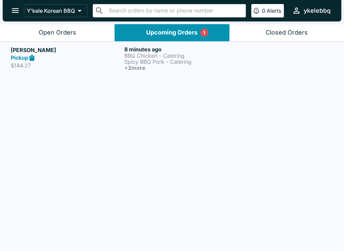
click at [86, 57] on div "Pickup" at bounding box center [66, 58] width 111 height 8
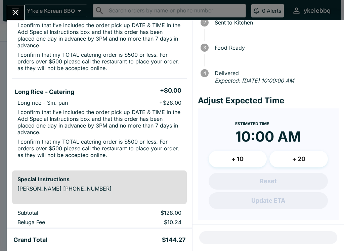
scroll to position [262, 0]
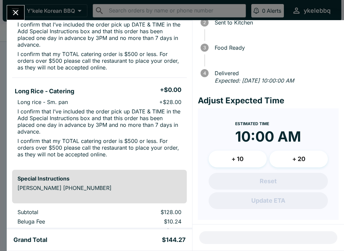
click at [20, 15] on button "Close" at bounding box center [15, 12] width 17 height 14
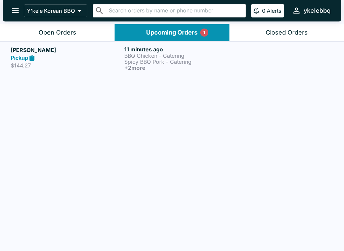
click at [162, 28] on button "Upcoming Orders 1" at bounding box center [172, 32] width 115 height 17
click at [150, 33] on div "Upcoming Orders 1" at bounding box center [171, 33] width 51 height 8
click at [57, 54] on div "Pickup" at bounding box center [66, 58] width 111 height 8
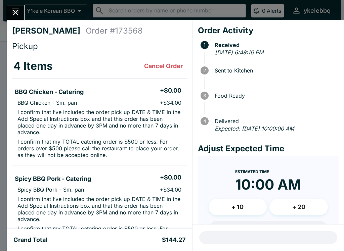
click at [20, 19] on button "Close" at bounding box center [15, 12] width 17 height 14
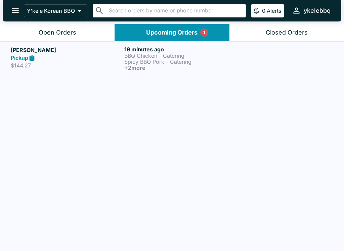
click at [85, 34] on button "Open Orders" at bounding box center [57, 32] width 115 height 17
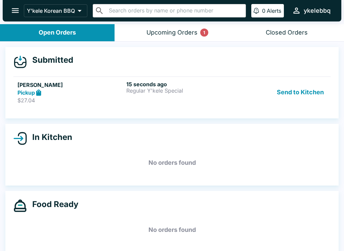
click at [95, 92] on div "Pickup" at bounding box center [70, 93] width 106 height 8
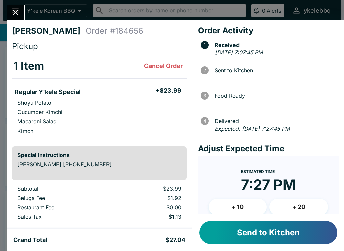
click at [258, 238] on button "Send to Kitchen" at bounding box center [268, 232] width 138 height 23
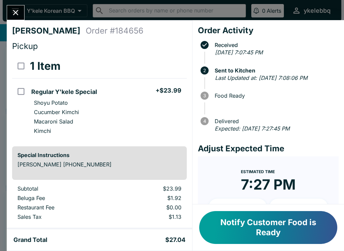
click at [308, 232] on button "Notify Customer Food is Ready" at bounding box center [268, 227] width 138 height 33
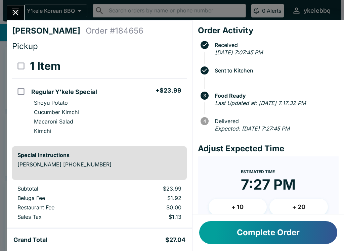
click at [307, 236] on button "Complete Order" at bounding box center [268, 232] width 138 height 23
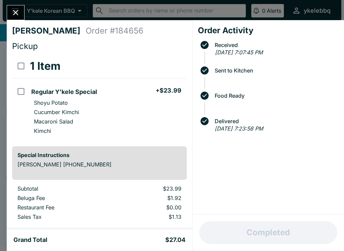
click at [10, 10] on button "Close" at bounding box center [15, 12] width 17 height 14
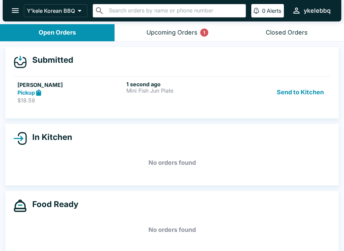
click at [211, 91] on p "Mini Fish Jun Plate" at bounding box center [179, 91] width 106 height 6
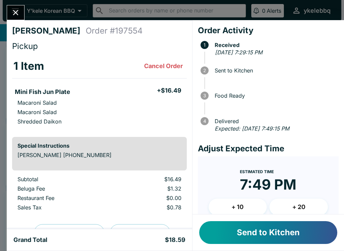
click at [297, 233] on button "Send to Kitchen" at bounding box center [268, 232] width 138 height 23
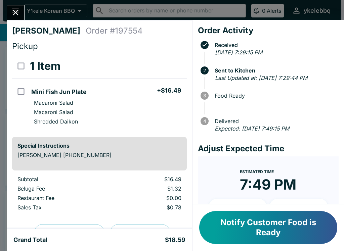
click at [314, 234] on button "Notify Customer Food is Ready" at bounding box center [268, 227] width 138 height 33
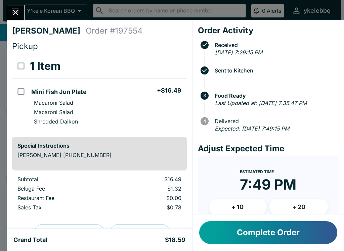
click at [16, 6] on button "Close" at bounding box center [15, 12] width 17 height 14
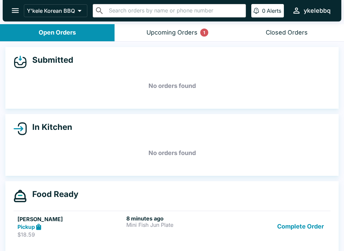
click at [240, 225] on div "Complete Order" at bounding box center [281, 226] width 91 height 23
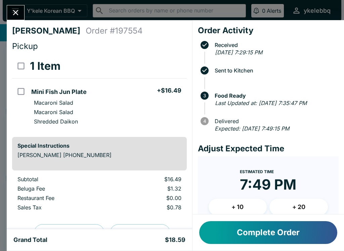
click at [292, 233] on button "Complete Order" at bounding box center [268, 232] width 138 height 23
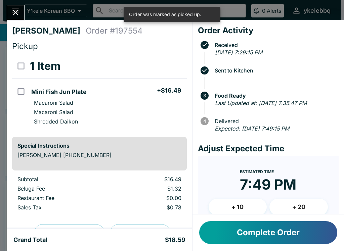
click at [16, 11] on icon "Close" at bounding box center [15, 12] width 9 height 9
